Goal: Task Accomplishment & Management: Complete application form

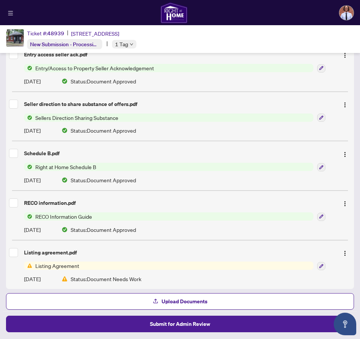
scroll to position [250, 0]
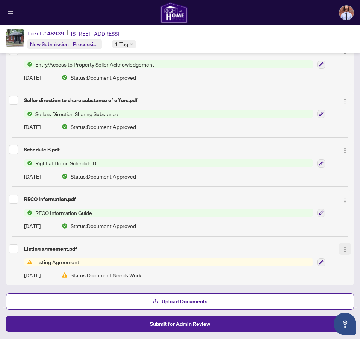
click at [345, 249] on img "button" at bounding box center [345, 249] width 6 height 6
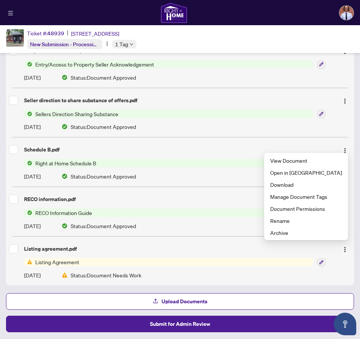
click at [197, 253] on div "Listing agreement.pdf" at bounding box center [180, 249] width 342 height 12
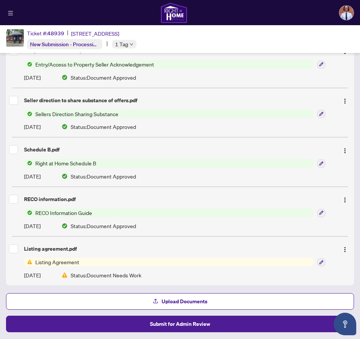
click at [190, 259] on span "Listing Agreement" at bounding box center [168, 262] width 289 height 8
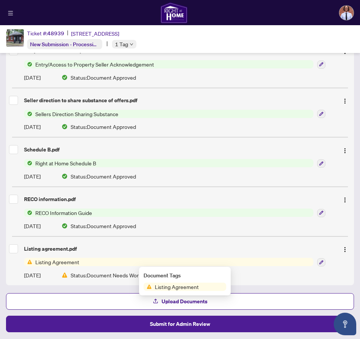
click at [188, 259] on span "Listing Agreement" at bounding box center [168, 262] width 289 height 8
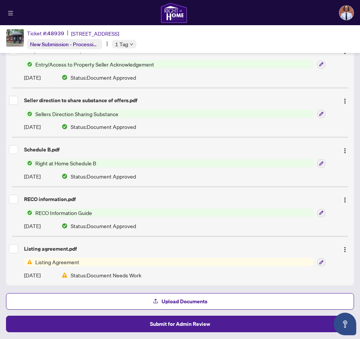
click at [51, 258] on span "Listing Agreement" at bounding box center [57, 262] width 50 height 8
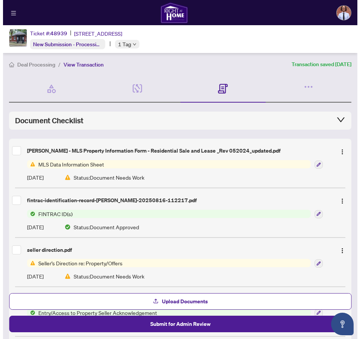
scroll to position [0, 0]
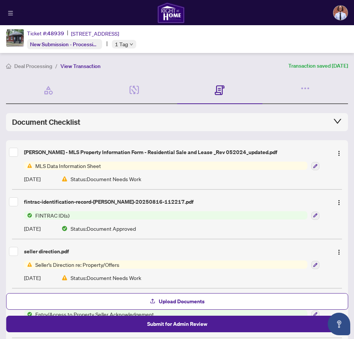
click at [70, 165] on span "MLS Data Information Sheet" at bounding box center [68, 166] width 72 height 8
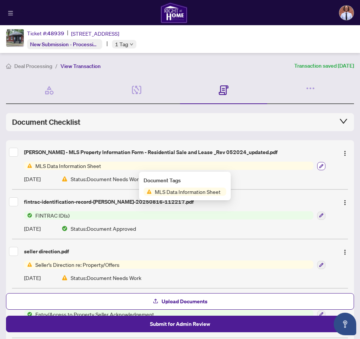
click at [319, 168] on icon "button" at bounding box center [321, 166] width 4 height 4
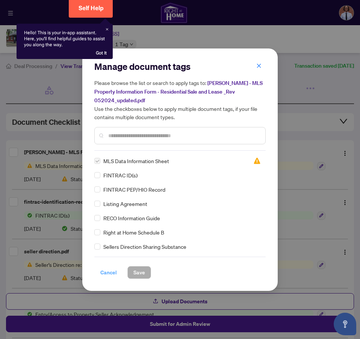
click at [101, 270] on span "Cancel" at bounding box center [108, 272] width 17 height 12
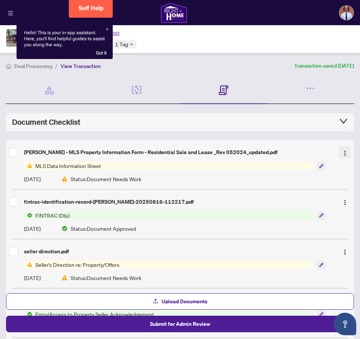
click at [343, 153] on img "button" at bounding box center [345, 153] width 6 height 6
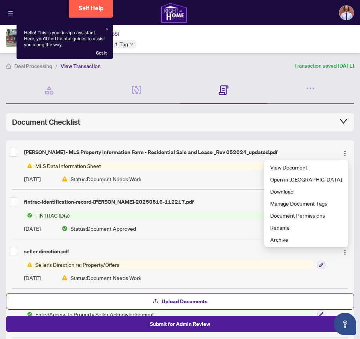
click at [96, 146] on div "[PERSON_NAME] - MLS Property Information Form - Residential Sale and Lease _Rev…" at bounding box center [180, 152] width 342 height 12
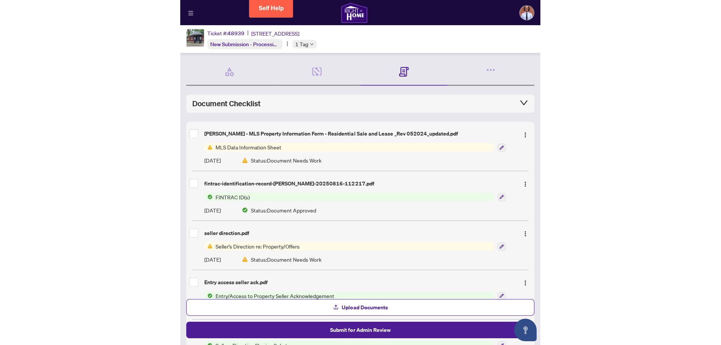
scroll to position [94, 0]
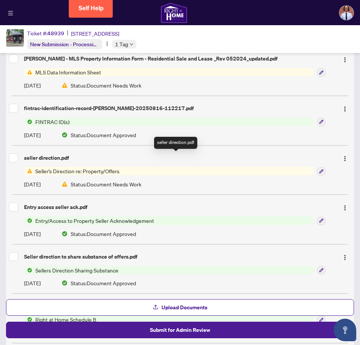
click at [54, 160] on div "seller direction.pdf" at bounding box center [178, 158] width 309 height 8
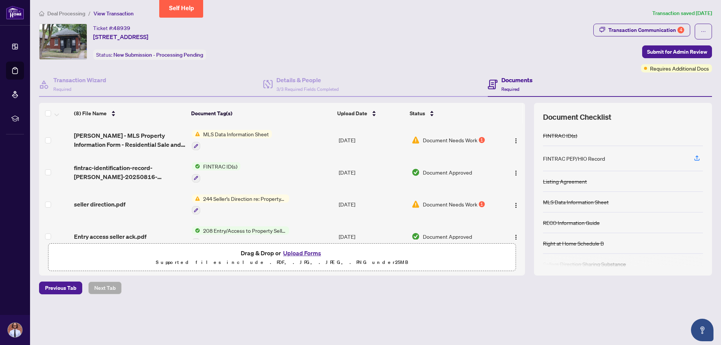
scroll to position [0, 0]
click at [360, 137] on span "Document Needs Work" at bounding box center [450, 140] width 54 height 8
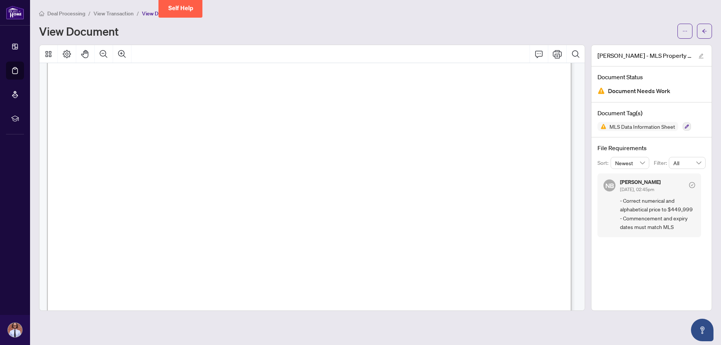
scroll to position [1540, 0]
click at [360, 32] on icon "arrow-left" at bounding box center [704, 31] width 5 height 5
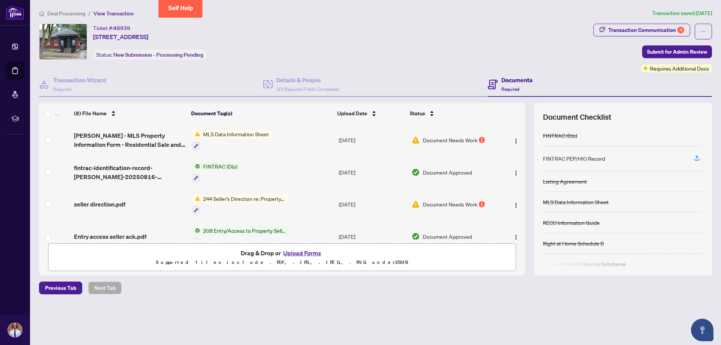
click at [360, 204] on span "Document Needs Work" at bounding box center [450, 204] width 54 height 8
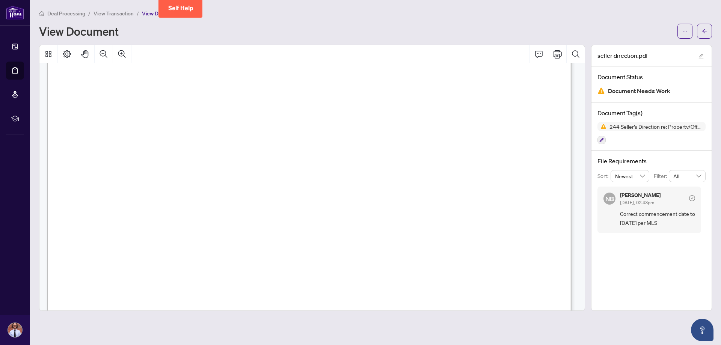
scroll to position [33, 0]
click at [360, 28] on button "button" at bounding box center [704, 31] width 15 height 15
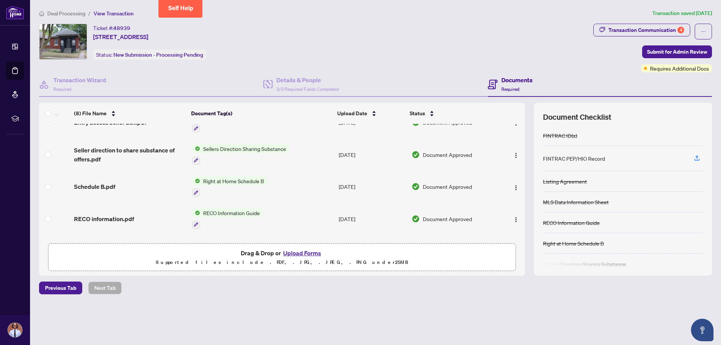
scroll to position [143, 0]
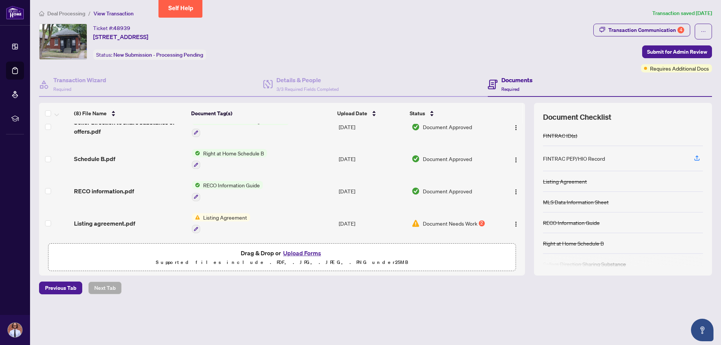
click at [360, 219] on span "Document Needs Work" at bounding box center [450, 223] width 54 height 8
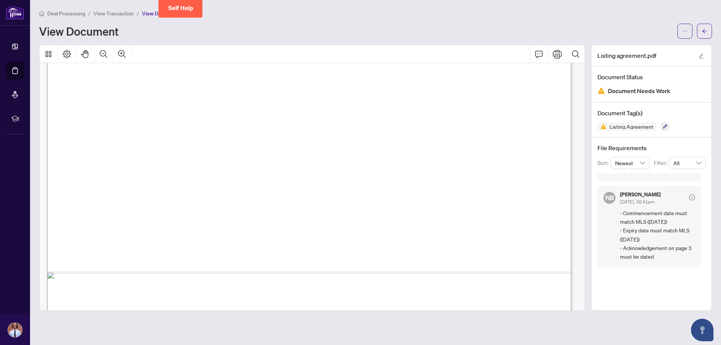
scroll to position [1766, 0]
click at [360, 30] on icon "arrow-left" at bounding box center [705, 31] width 5 height 4
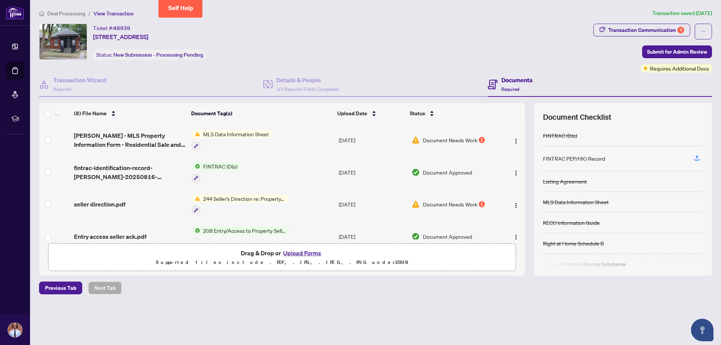
click at [360, 138] on span "Document Needs Work" at bounding box center [450, 140] width 54 height 8
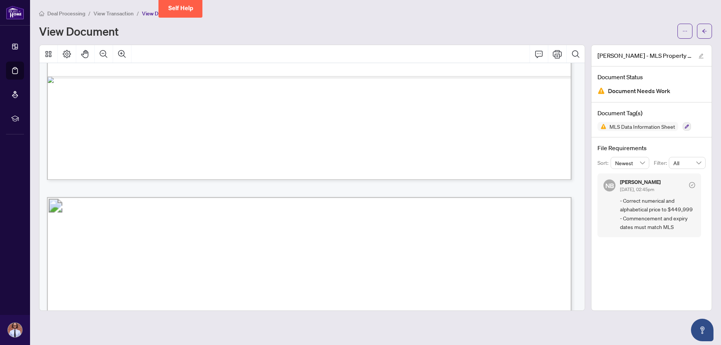
scroll to position [1331, 0]
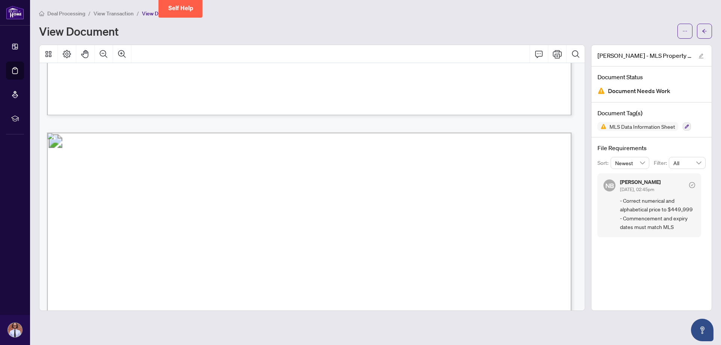
click at [114, 165] on span "499 999" at bounding box center [117, 166] width 30 height 12
click at [116, 166] on span "499 999" at bounding box center [117, 166] width 30 height 12
drag, startPoint x: 116, startPoint y: 166, endPoint x: 102, endPoint y: 167, distance: 13.5
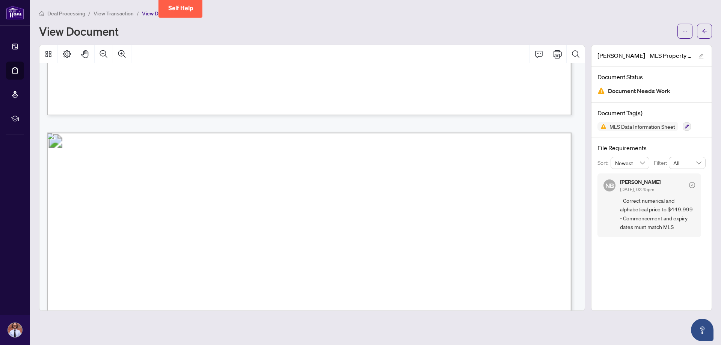
click at [102, 167] on span "499 999" at bounding box center [117, 166] width 30 height 12
click at [360, 34] on button "button" at bounding box center [685, 31] width 15 height 15
click at [360, 72] on span "Document Permissions" at bounding box center [658, 71] width 57 height 8
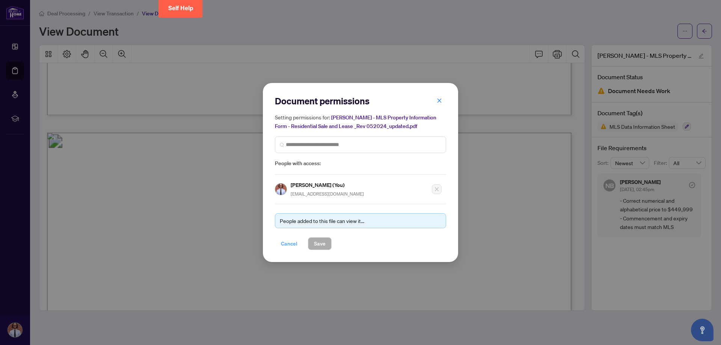
click at [289, 244] on span "Cancel" at bounding box center [289, 244] width 17 height 12
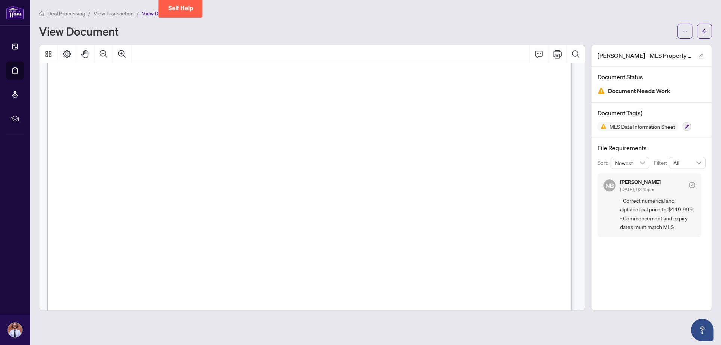
scroll to position [1293, 0]
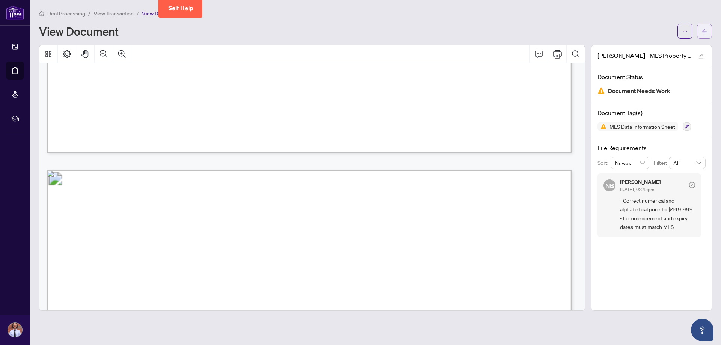
click at [360, 34] on span "button" at bounding box center [704, 31] width 5 height 12
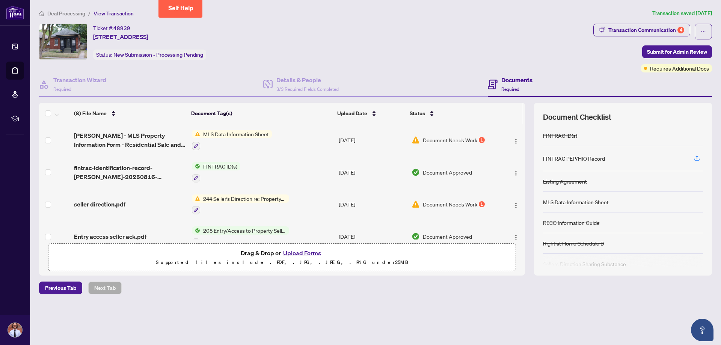
click at [238, 196] on span "244 Seller’s Direction re: Property/Offers" at bounding box center [244, 199] width 89 height 8
click at [240, 235] on span "244 Seller’s Direction re: Property/Offers" at bounding box center [244, 235] width 101 height 8
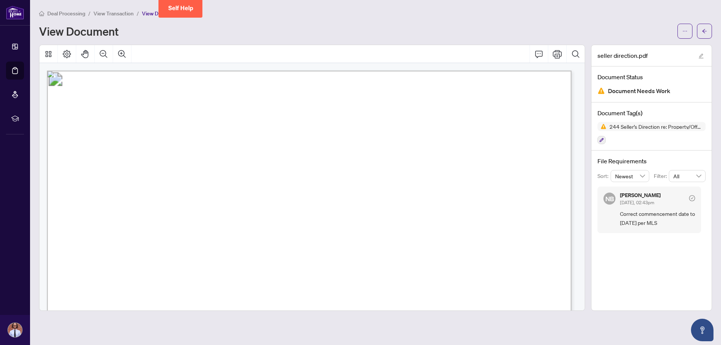
scroll to position [75, 0]
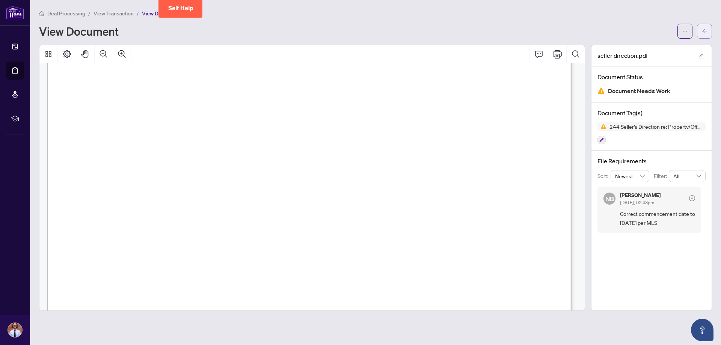
click at [360, 32] on button "button" at bounding box center [704, 31] width 15 height 15
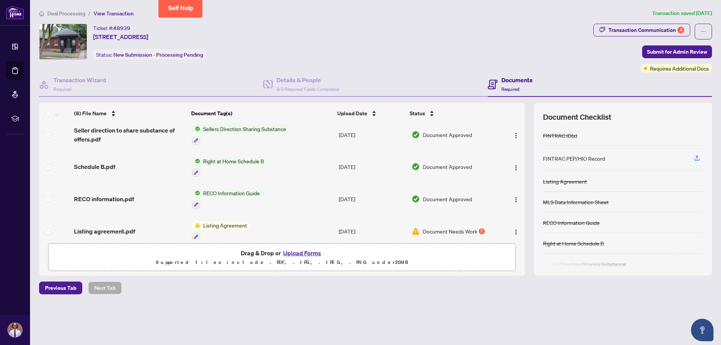
scroll to position [143, 0]
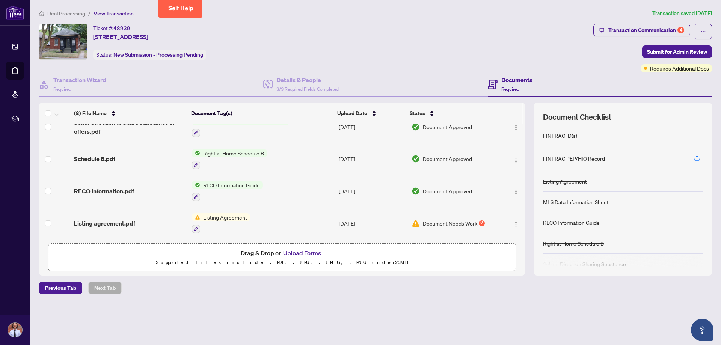
click at [232, 216] on span "Listing Agreement" at bounding box center [225, 217] width 50 height 8
click at [219, 214] on span "Listing Agreement" at bounding box center [225, 217] width 50 height 8
click at [241, 217] on span "Listing Agreement" at bounding box center [225, 217] width 50 height 8
click at [360, 219] on span "Document Needs Work" at bounding box center [450, 223] width 54 height 8
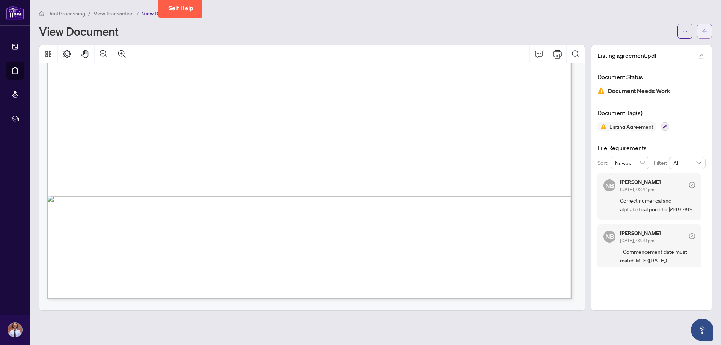
click at [360, 29] on icon "arrow-left" at bounding box center [704, 31] width 5 height 5
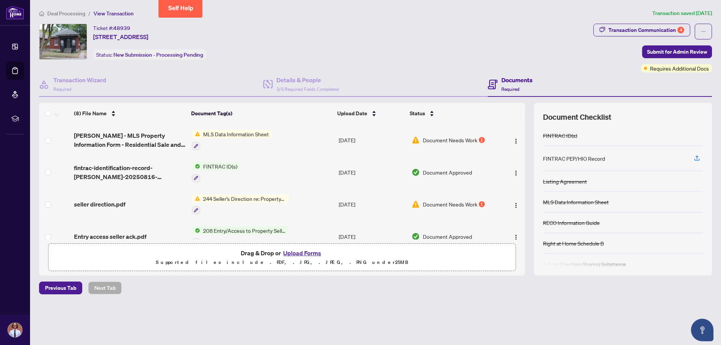
click at [360, 202] on span "Document Needs Work" at bounding box center [450, 204] width 54 height 8
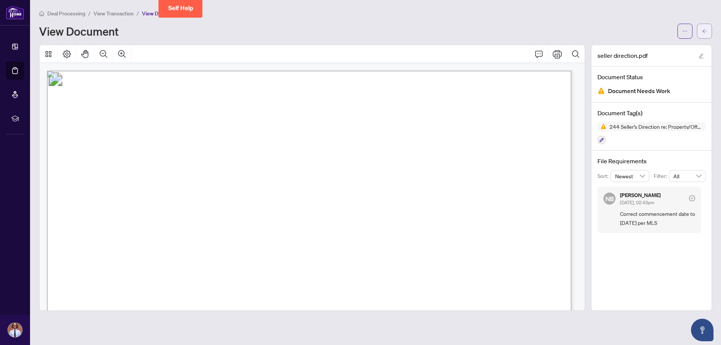
click at [360, 27] on span "button" at bounding box center [704, 31] width 5 height 12
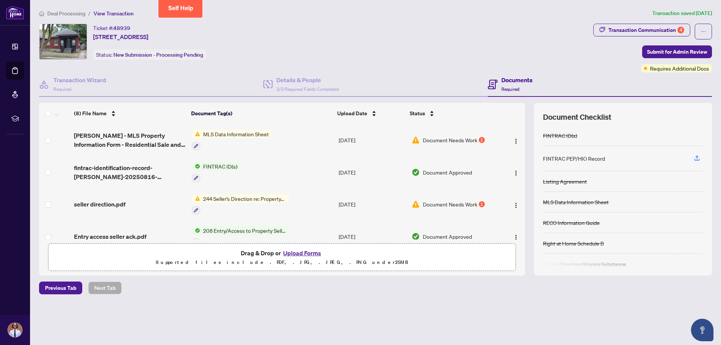
click at [360, 141] on span "Document Needs Work" at bounding box center [450, 140] width 54 height 8
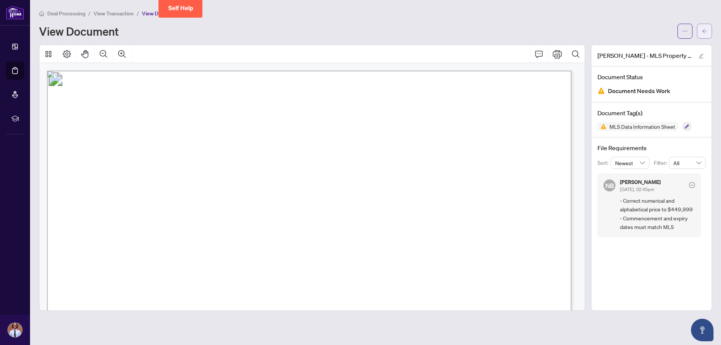
click at [360, 31] on icon "arrow-left" at bounding box center [704, 31] width 5 height 5
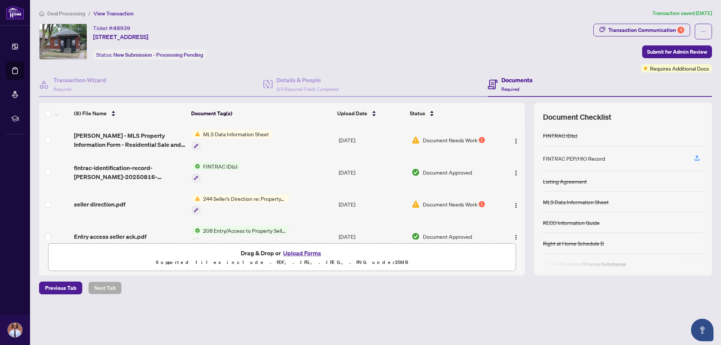
click at [305, 254] on button "Upload Forms" at bounding box center [302, 253] width 42 height 10
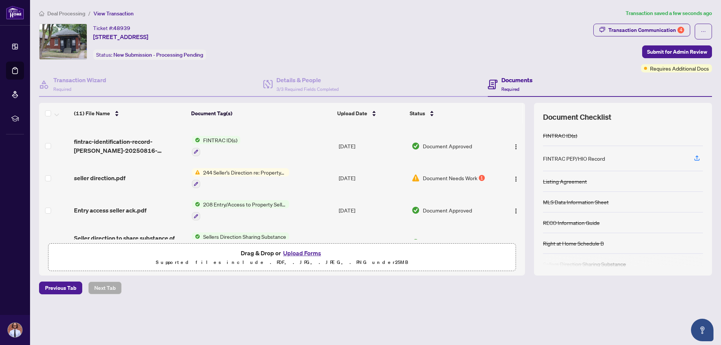
scroll to position [113, 0]
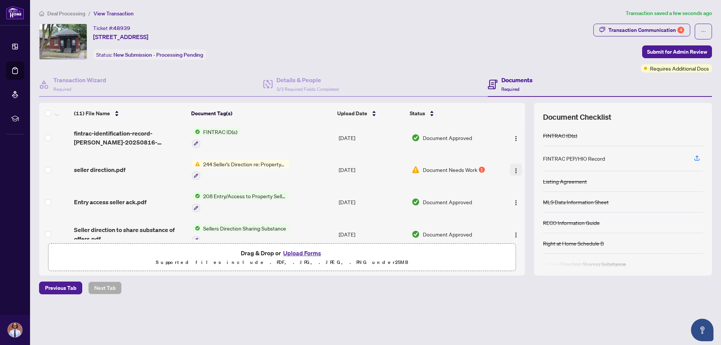
click at [360, 168] on img "button" at bounding box center [516, 171] width 6 height 6
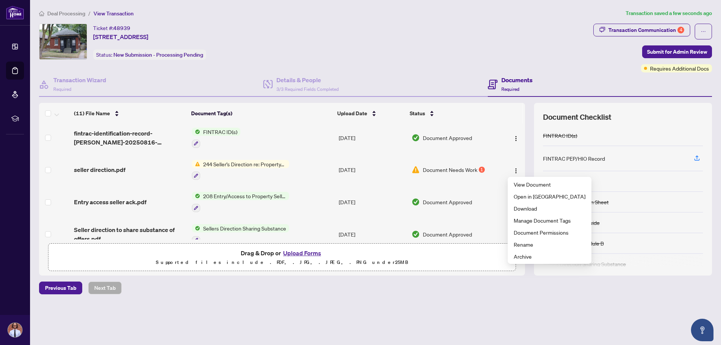
click at [360, 171] on td "[DATE]" at bounding box center [372, 170] width 73 height 32
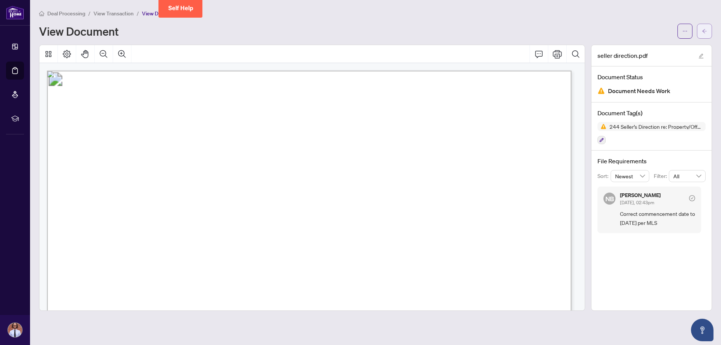
click at [360, 31] on button "button" at bounding box center [704, 31] width 15 height 15
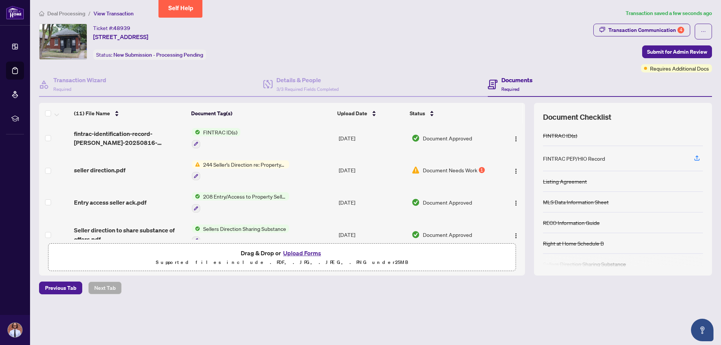
scroll to position [113, 0]
click at [360, 171] on img "button" at bounding box center [516, 171] width 6 height 6
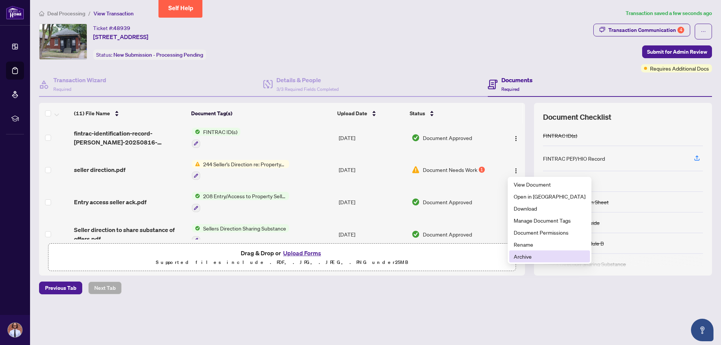
click at [360, 258] on span "Archive" at bounding box center [550, 256] width 72 height 8
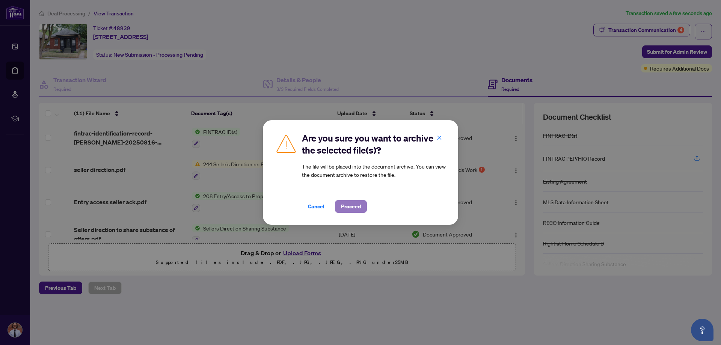
click at [352, 208] on span "Proceed" at bounding box center [351, 207] width 20 height 12
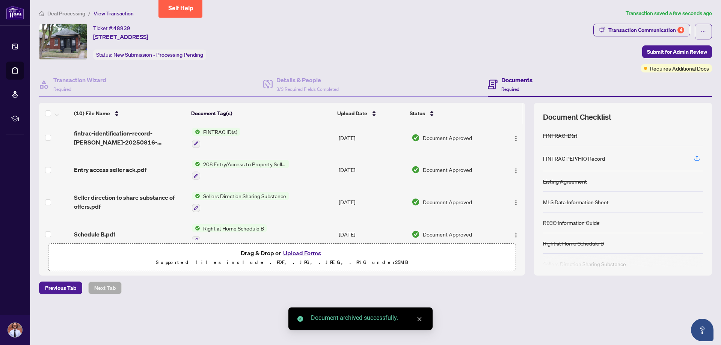
scroll to position [189, 0]
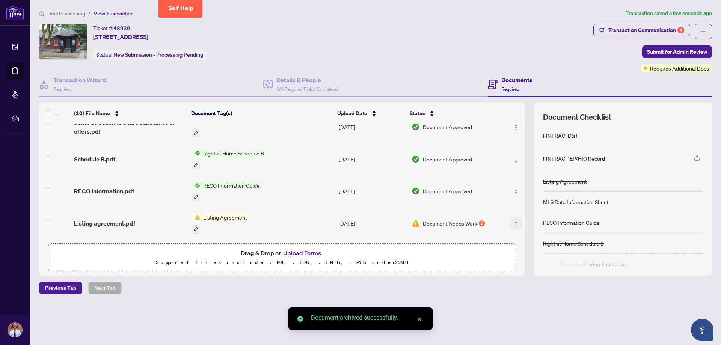
click at [360, 221] on img "button" at bounding box center [516, 224] width 6 height 6
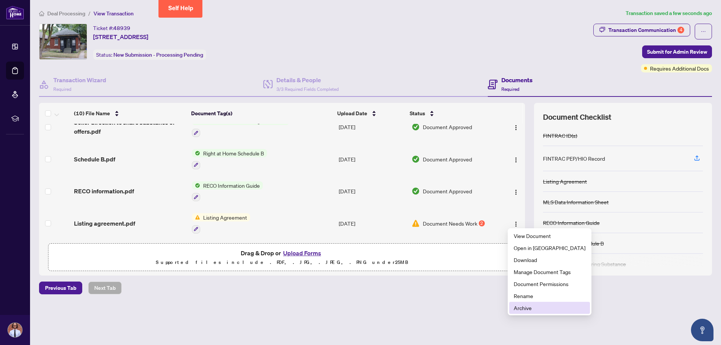
click at [360, 312] on li "Archive" at bounding box center [549, 308] width 81 height 12
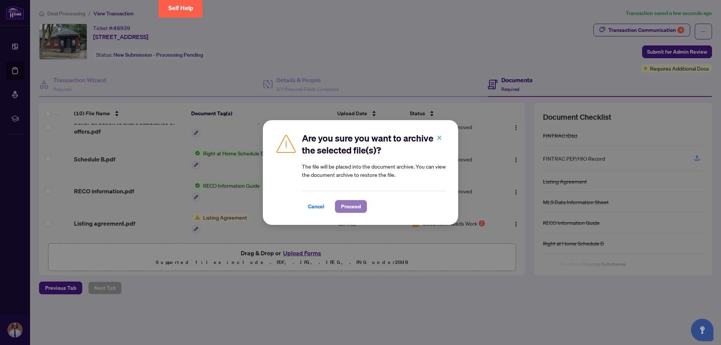
click at [347, 202] on span "Proceed" at bounding box center [351, 207] width 20 height 12
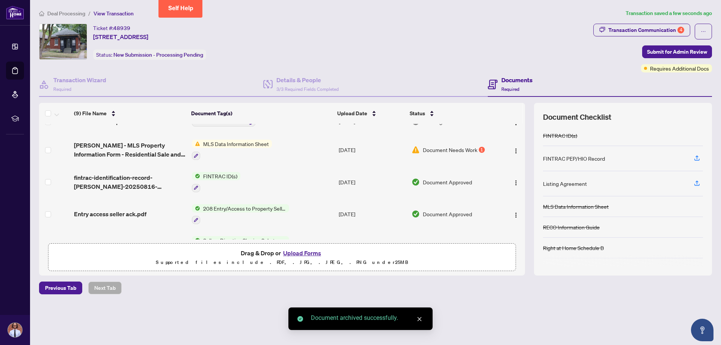
scroll to position [7, 0]
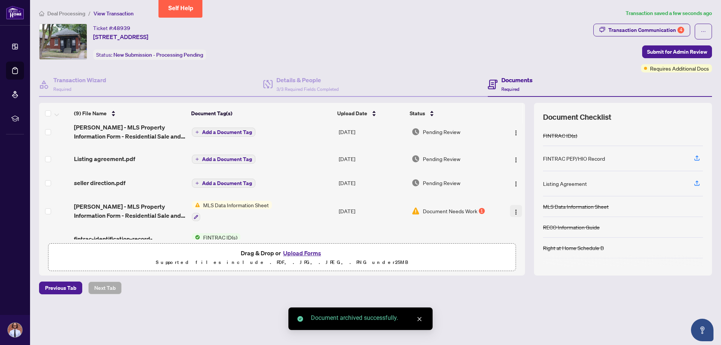
click at [360, 209] on img "button" at bounding box center [516, 212] width 6 height 6
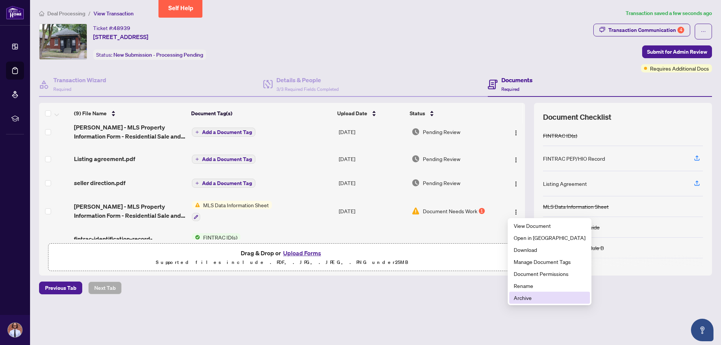
click at [360, 298] on span "Archive" at bounding box center [550, 298] width 72 height 8
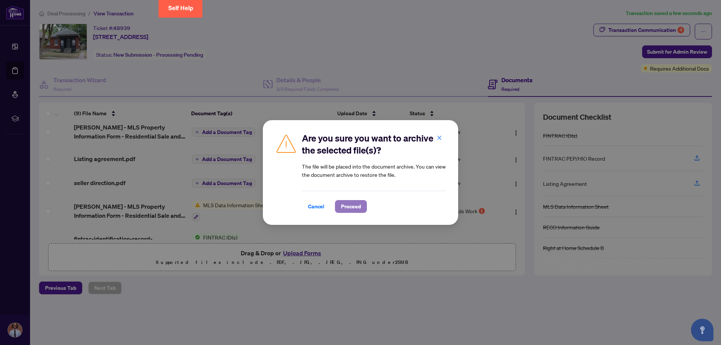
click at [354, 207] on span "Proceed" at bounding box center [351, 207] width 20 height 12
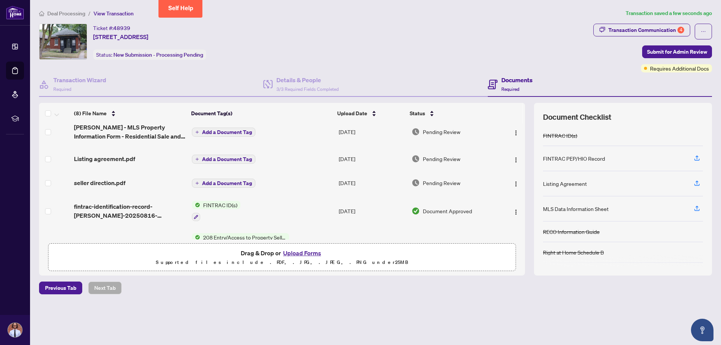
click at [225, 181] on span "Add a Document Tag" at bounding box center [227, 183] width 50 height 5
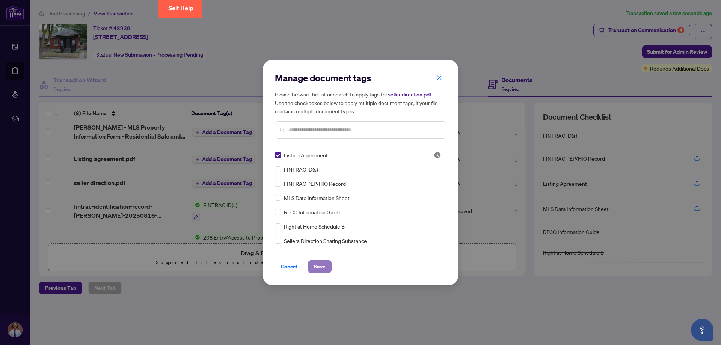
click at [317, 265] on span "Save" at bounding box center [320, 267] width 12 height 12
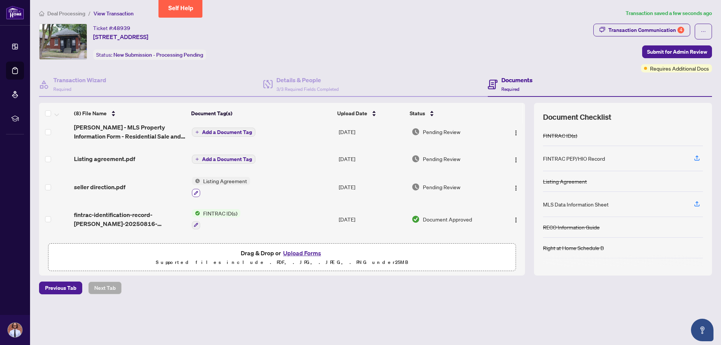
click at [195, 192] on icon "button" at bounding box center [196, 193] width 5 height 5
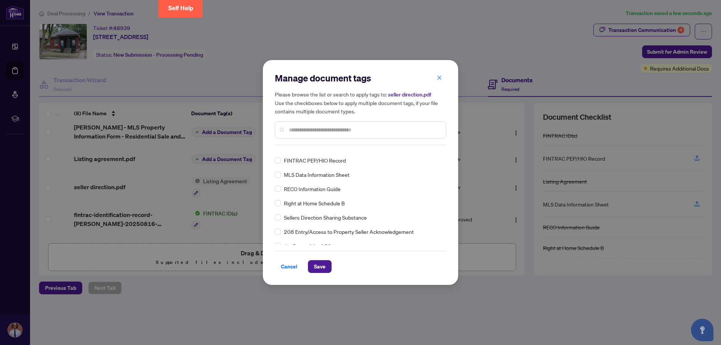
scroll to position [0, 0]
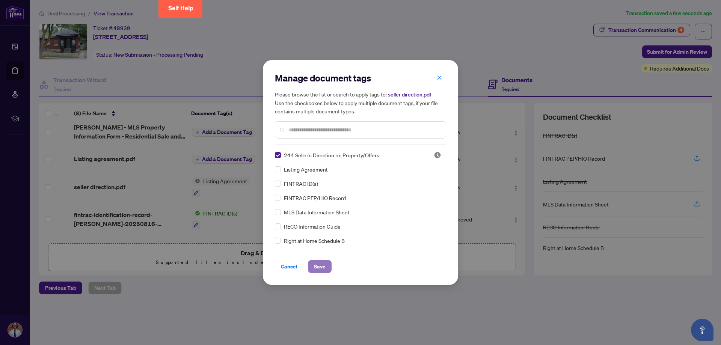
click at [317, 268] on span "Save" at bounding box center [320, 267] width 12 height 12
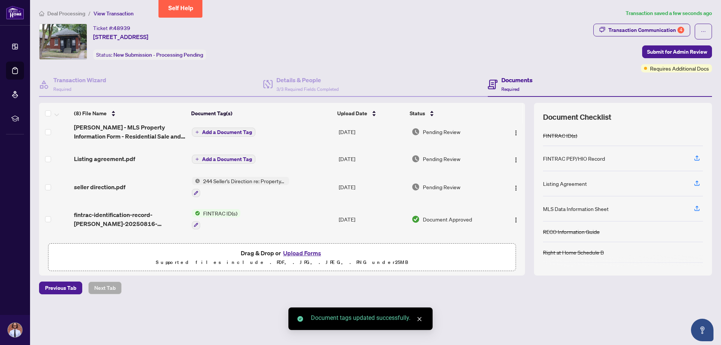
click at [203, 159] on span "Add a Document Tag" at bounding box center [227, 159] width 50 height 5
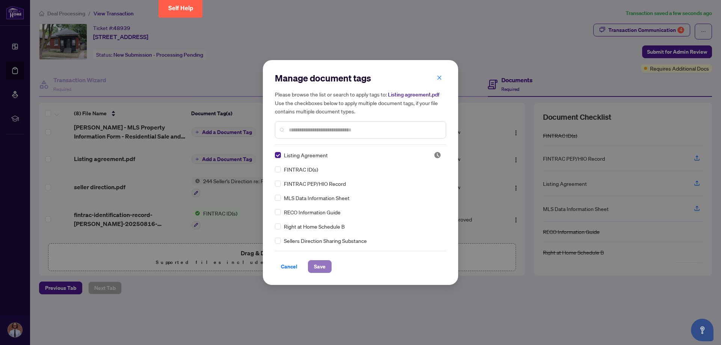
click at [318, 269] on span "Save" at bounding box center [320, 267] width 12 height 12
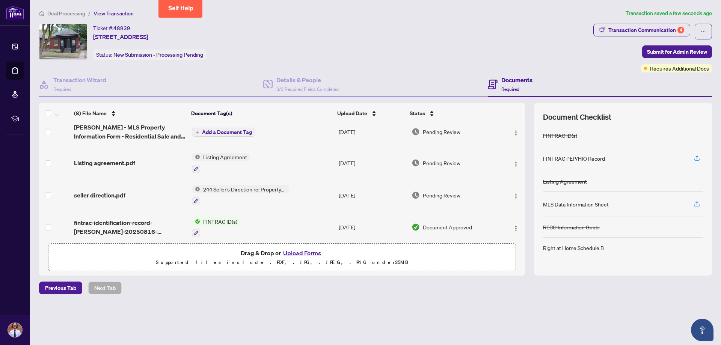
click at [207, 132] on span "Add a Document Tag" at bounding box center [227, 132] width 50 height 5
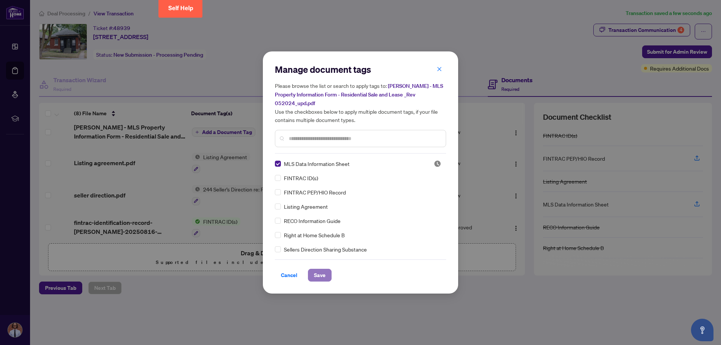
click at [320, 270] on span "Save" at bounding box center [320, 275] width 12 height 12
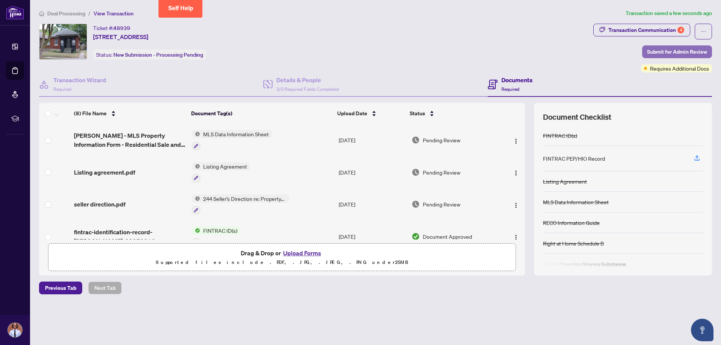
click at [360, 53] on span "Submit for Admin Review" at bounding box center [677, 52] width 60 height 12
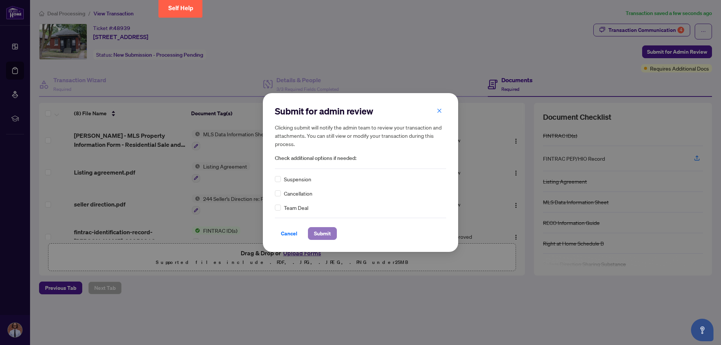
click at [319, 233] on span "Submit" at bounding box center [322, 234] width 17 height 12
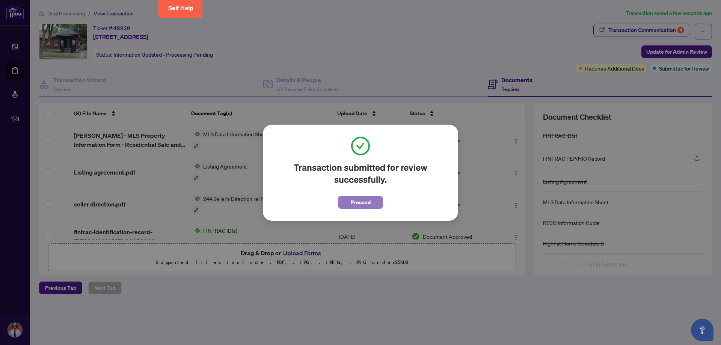
click at [359, 201] on span "Proceed" at bounding box center [361, 202] width 20 height 12
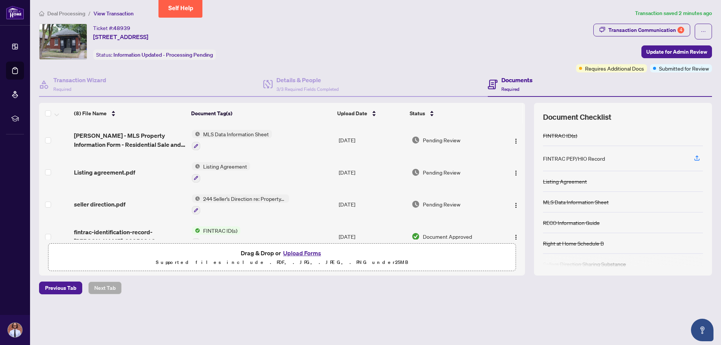
click at [233, 168] on span "Listing Agreement" at bounding box center [225, 166] width 50 height 8
click at [341, 177] on td "[DATE]" at bounding box center [372, 172] width 73 height 32
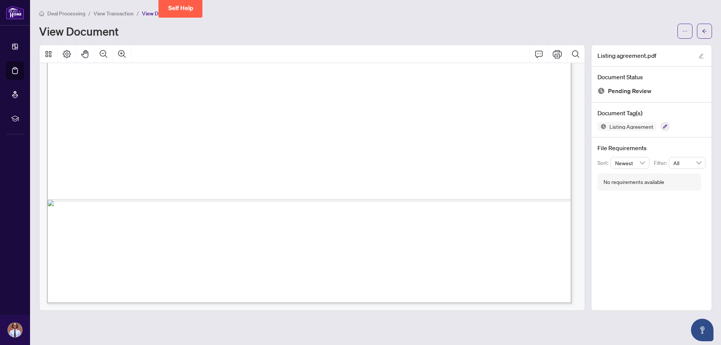
scroll to position [3232, 0]
click at [360, 29] on icon "arrow-left" at bounding box center [704, 31] width 5 height 5
